Goal: Book appointment/travel/reservation

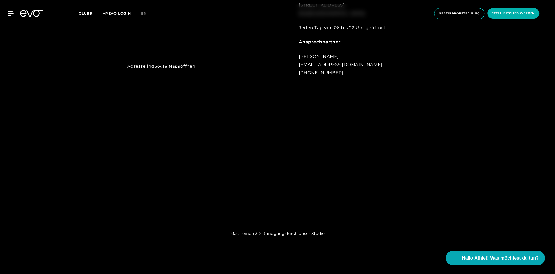
scroll to position [432, 0]
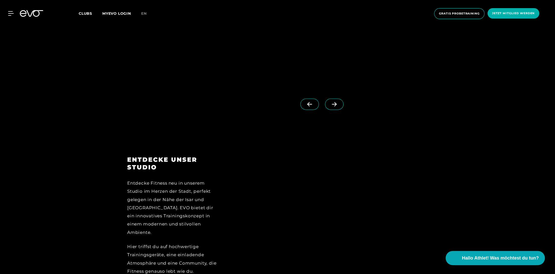
scroll to position [686, 0]
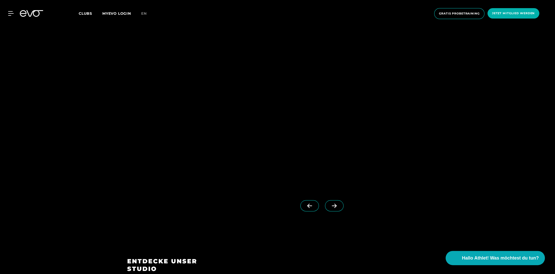
click at [330, 203] on span at bounding box center [334, 205] width 19 height 11
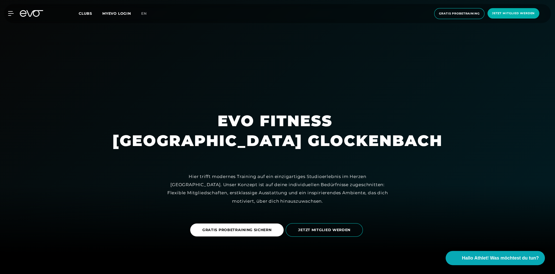
scroll to position [0, 0]
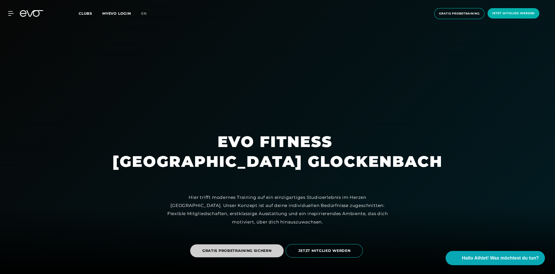
click at [267, 248] on span "GRATIS PROBETRAINING SICHERN" at bounding box center [236, 250] width 69 height 5
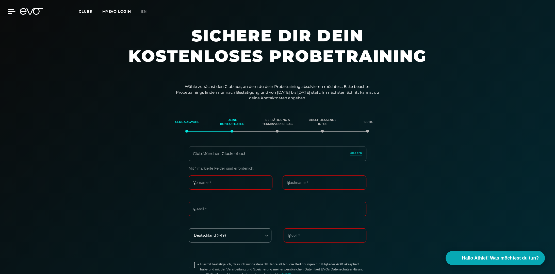
click at [12, 12] on icon at bounding box center [11, 11] width 7 height 5
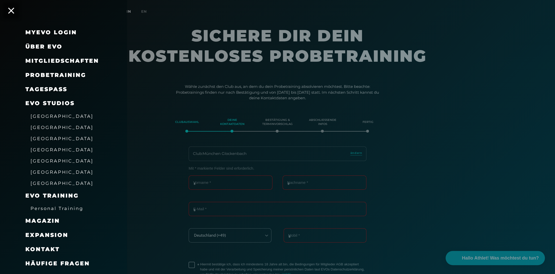
click at [45, 151] on span "[GEOGRAPHIC_DATA]" at bounding box center [61, 149] width 63 height 5
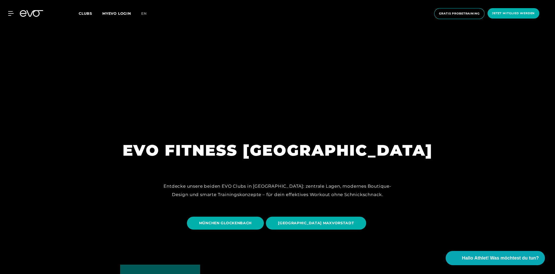
scroll to position [76, 0]
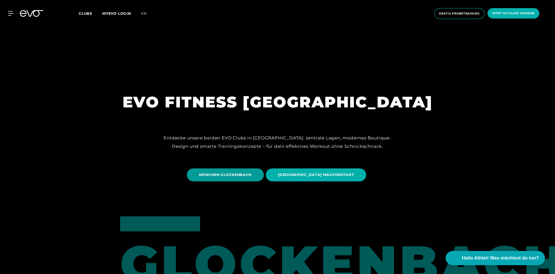
click at [243, 176] on span "MÜNCHEN GLOCKENBACH" at bounding box center [225, 174] width 53 height 5
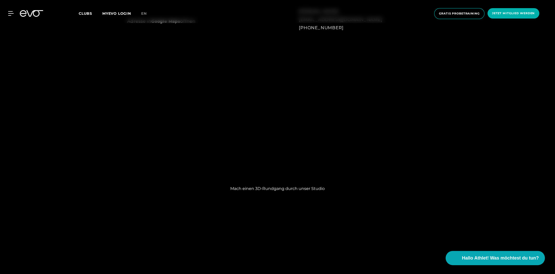
scroll to position [483, 0]
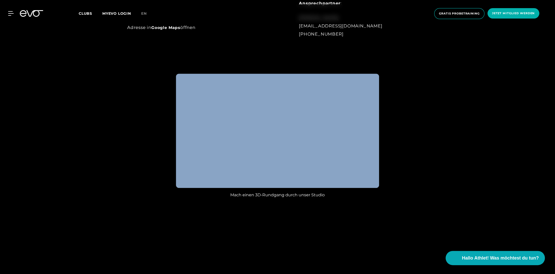
drag, startPoint x: 410, startPoint y: 135, endPoint x: 378, endPoint y: 133, distance: 31.8
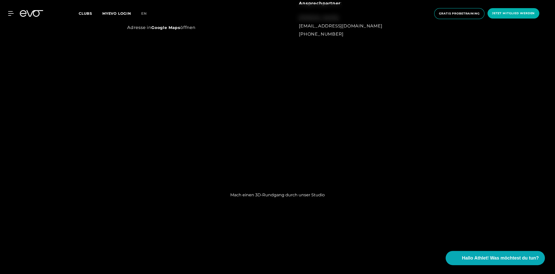
click at [436, 121] on div "Mach einen 3D-Rundgang durch unser Studio" at bounding box center [277, 136] width 555 height 141
